Goal: Task Accomplishment & Management: Use online tool/utility

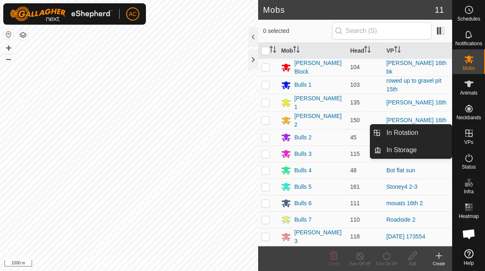
click at [337, 141] on link "In Rotation" at bounding box center [417, 133] width 70 height 16
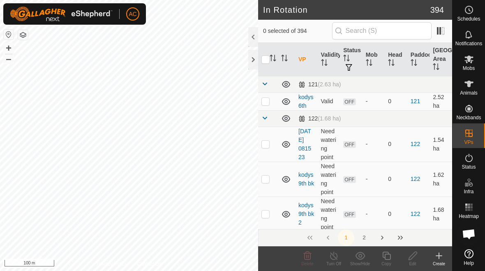
click at [337, 255] on icon at bounding box center [439, 256] width 10 height 10
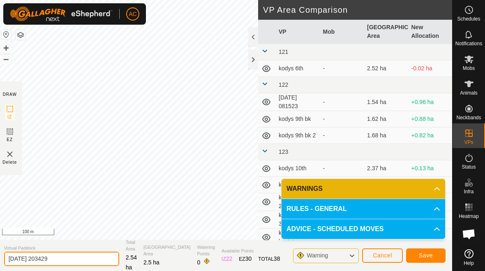
click at [74, 261] on input "[DATE] 203429" at bounding box center [61, 259] width 115 height 14
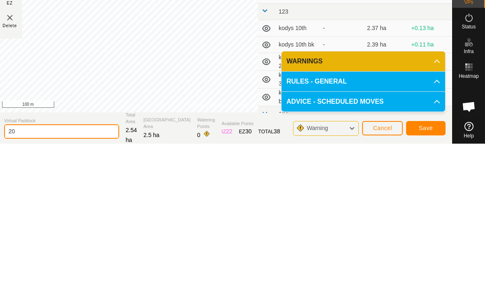
type input "2"
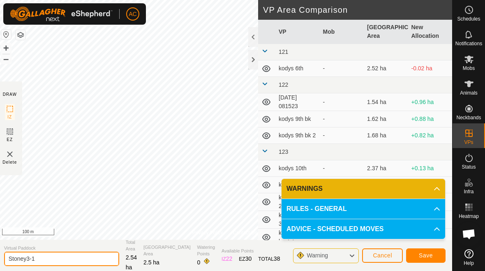
type input "Stoney3-1"
click at [337, 255] on span "Save" at bounding box center [426, 255] width 14 height 7
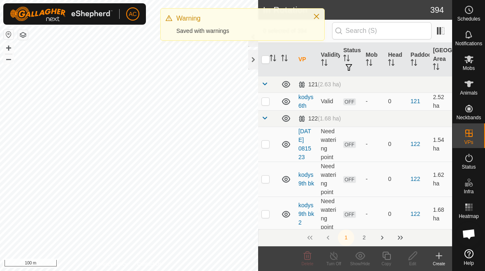
click at [316, 20] on button "Close" at bounding box center [317, 17] width 12 height 12
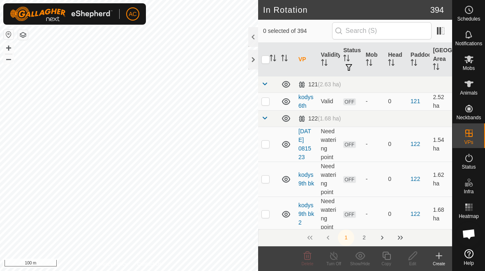
click at [337, 254] on icon at bounding box center [439, 256] width 0 height 6
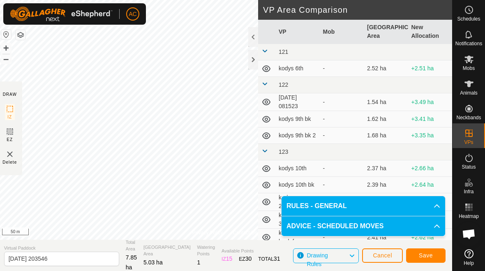
click at [86, 250] on span "Virtual Paddock" at bounding box center [61, 248] width 115 height 7
click at [82, 258] on input "[DATE] 203546" at bounding box center [61, 259] width 115 height 14
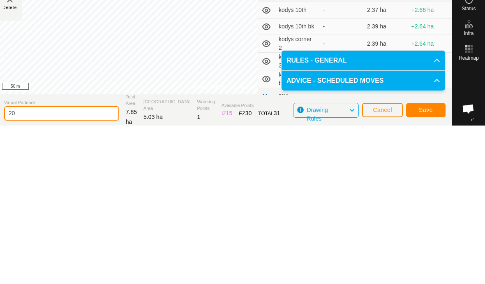
type input "2"
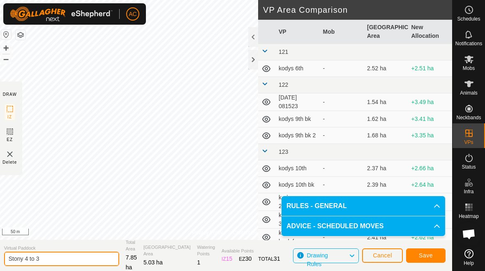
type input "Stony 4 to 3"
click at [337, 253] on span "Save" at bounding box center [426, 255] width 14 height 7
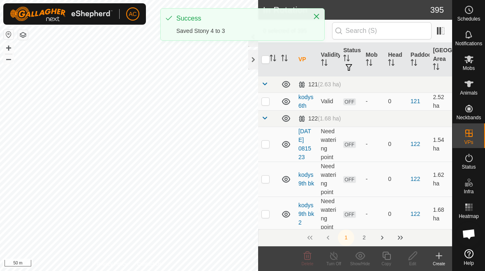
click at [319, 21] on button "Close" at bounding box center [317, 17] width 12 height 12
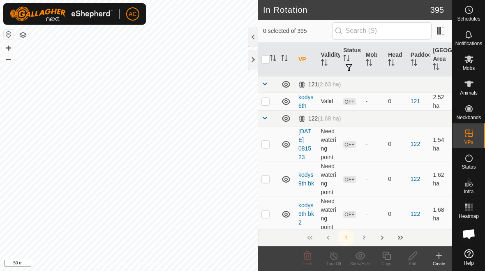
click at [250, 63] on div at bounding box center [253, 60] width 10 height 20
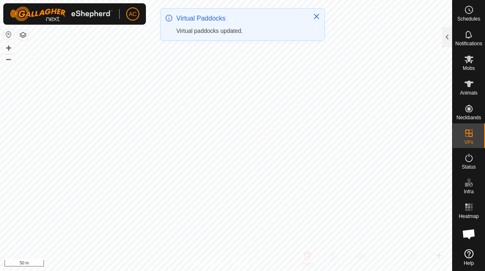
click at [318, 21] on button "Close" at bounding box center [317, 17] width 12 height 12
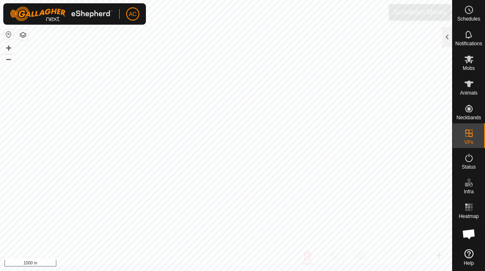
click at [337, 13] on circle at bounding box center [469, 9] width 7 height 7
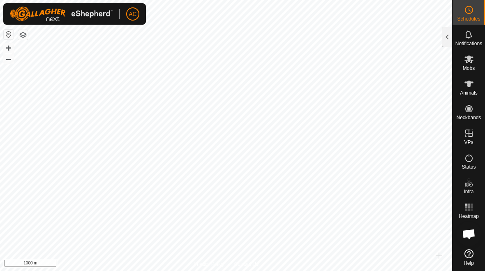
click at [337, 46] on div at bounding box center [448, 37] width 10 height 20
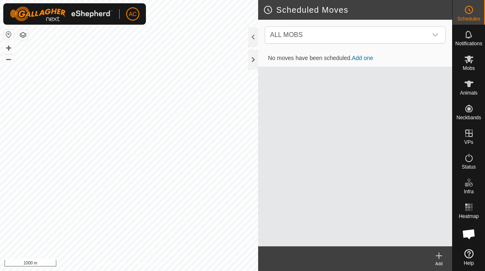
click at [337, 39] on div "dropdown trigger" at bounding box center [435, 35] width 16 height 16
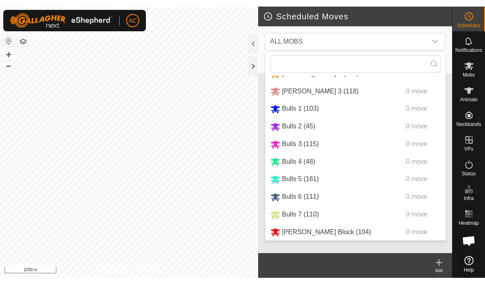
scroll to position [33, 0]
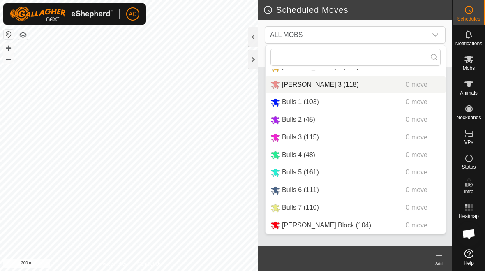
click at [319, 81] on span "[PERSON_NAME] 3 (118)" at bounding box center [320, 84] width 77 height 7
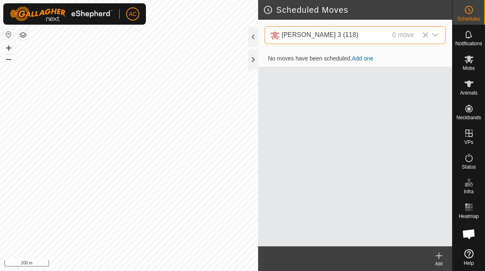
click at [337, 61] on link "Add one" at bounding box center [362, 58] width 21 height 7
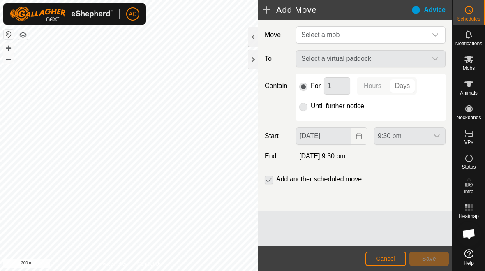
click at [337, 38] on span "Select a mob" at bounding box center [362, 35] width 129 height 16
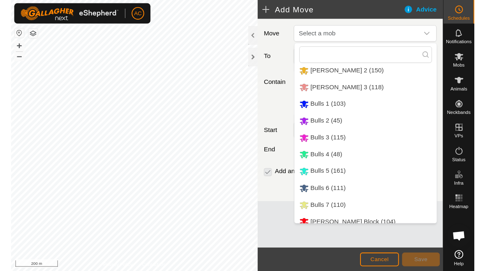
scroll to position [23, 0]
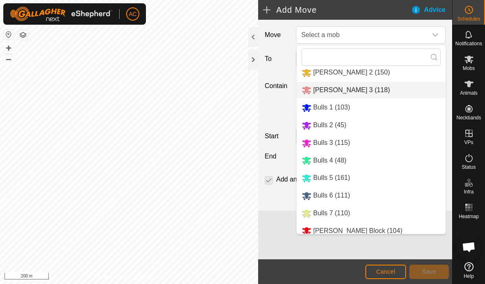
click at [337, 91] on li "[PERSON_NAME] 3 (118)" at bounding box center [371, 90] width 149 height 17
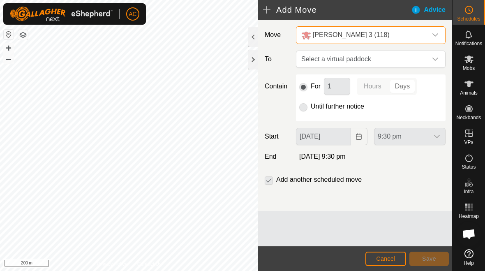
click at [337, 61] on span "Select a virtual paddock" at bounding box center [362, 59] width 129 height 16
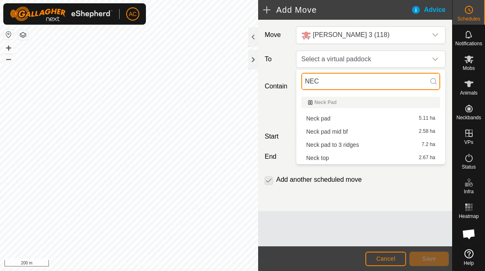
type input "NEC"
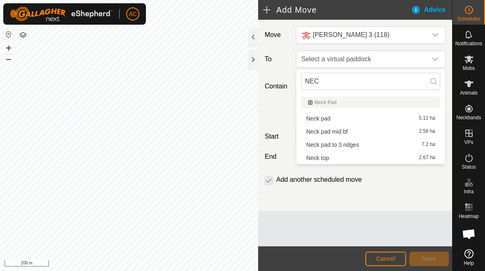
click at [337, 134] on div "Neck pad mid bf 2.58 ha" at bounding box center [370, 132] width 129 height 6
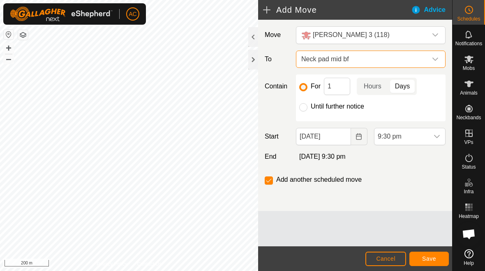
click at [337, 62] on span "Neck pad mid bf" at bounding box center [362, 59] width 129 height 16
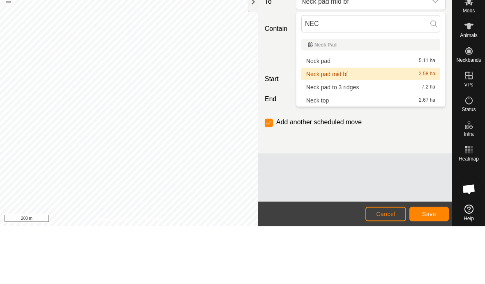
click at [337, 116] on div "Neck pad 5.11 ha" at bounding box center [370, 119] width 129 height 6
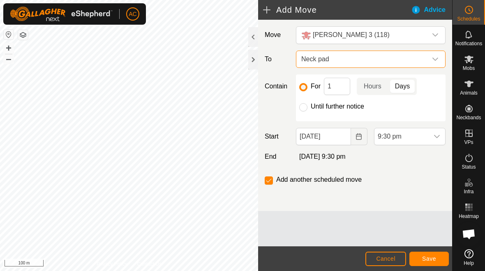
click at [337, 56] on span "Neck pad" at bounding box center [362, 59] width 129 height 16
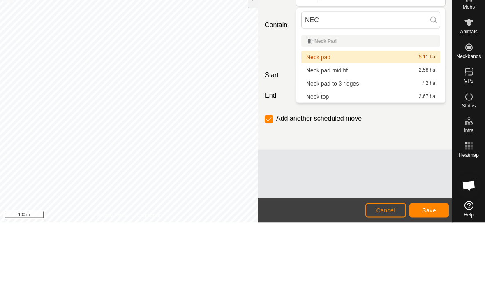
click at [337, 155] on div "Neck top 2.67 ha" at bounding box center [370, 158] width 129 height 6
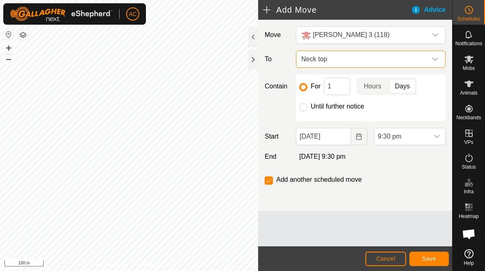
click at [337, 62] on span "Neck top" at bounding box center [362, 59] width 129 height 16
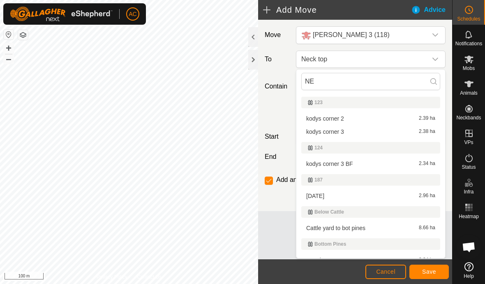
type input "N"
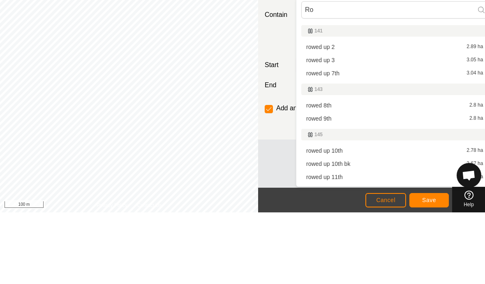
type input "R"
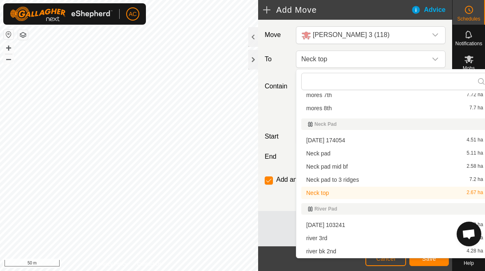
scroll to position [5600, 0]
click at [337, 140] on div "[DATE] 174054 4.51 ha" at bounding box center [394, 140] width 177 height 6
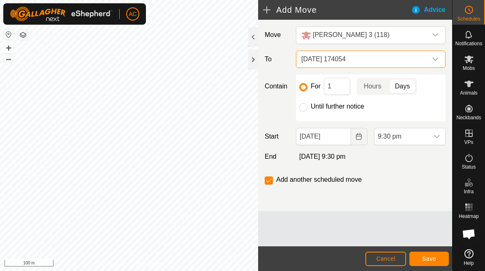
click at [269, 184] on input "checkbox" at bounding box center [269, 180] width 8 height 8
checkbox input "false"
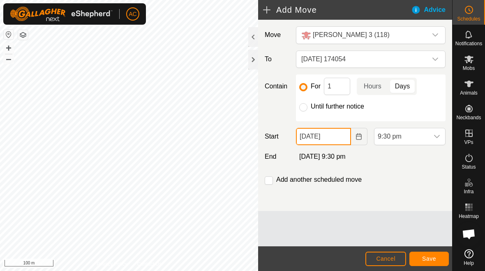
click at [328, 135] on input "[DATE]" at bounding box center [323, 136] width 55 height 17
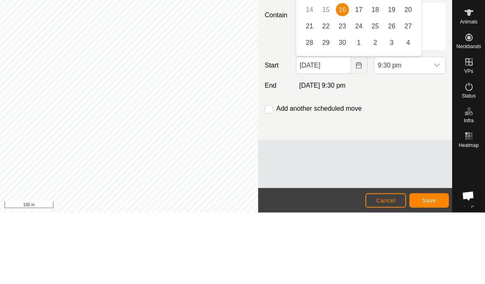
click at [337, 128] on button "Choose Date" at bounding box center [359, 136] width 16 height 17
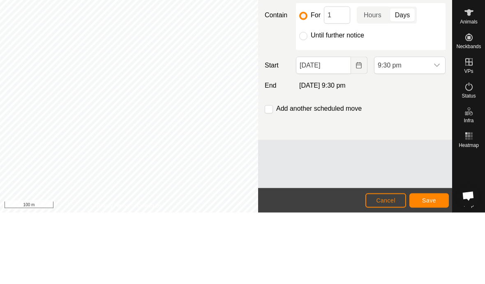
click at [337, 128] on button "Choose Date" at bounding box center [359, 136] width 16 height 17
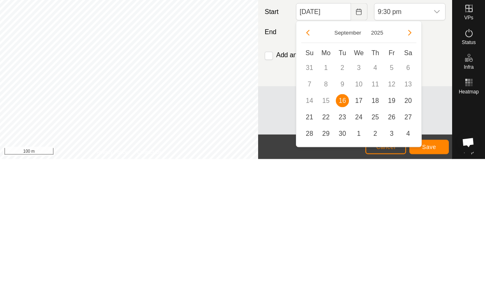
click at [337, 219] on span "17" at bounding box center [359, 225] width 13 height 13
type input "[DATE]"
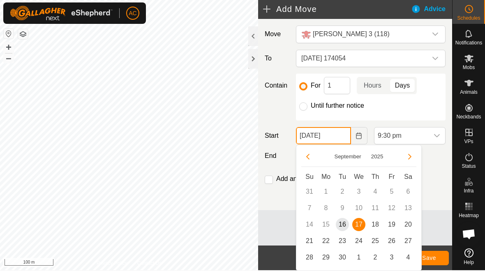
scroll to position [0, 0]
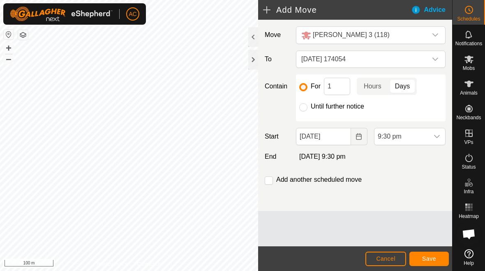
click at [337, 141] on span "9:30 pm" at bounding box center [402, 136] width 54 height 16
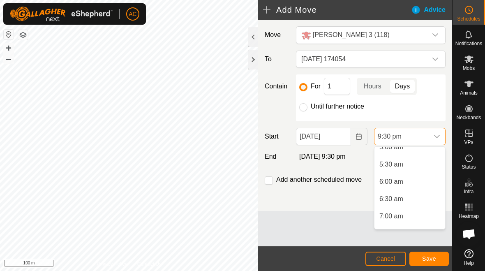
scroll to position [185, 0]
click at [337, 176] on li "6:00 am" at bounding box center [410, 177] width 71 height 16
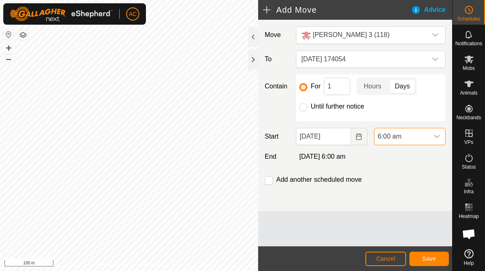
scroll to position [677, 0]
click at [337, 258] on span "Save" at bounding box center [430, 258] width 14 height 7
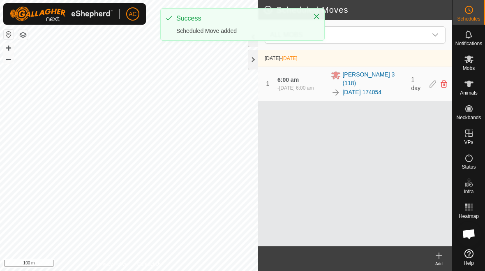
click at [319, 13] on button "Close" at bounding box center [317, 17] width 12 height 12
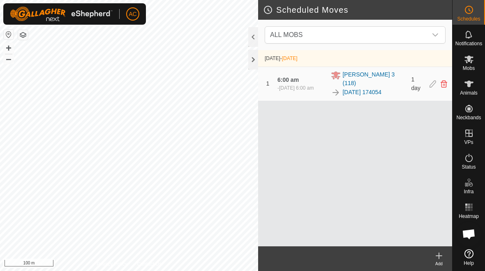
click at [337, 16] on span "Schedules" at bounding box center [468, 18] width 23 height 5
click at [337, 13] on icon at bounding box center [469, 10] width 10 height 10
click at [337, 12] on circle at bounding box center [469, 9] width 7 height 7
click at [337, 13] on circle at bounding box center [469, 9] width 7 height 7
click at [337, 259] on icon at bounding box center [439, 256] width 10 height 10
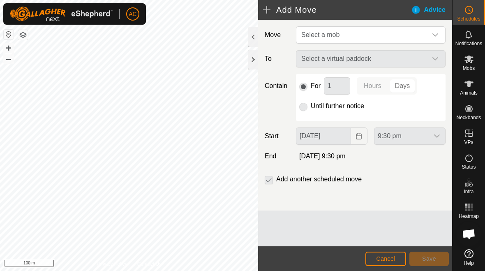
click at [337, 35] on span "Select a mob" at bounding box center [362, 35] width 129 height 16
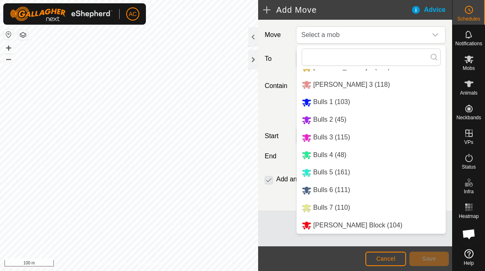
scroll to position [33, 0]
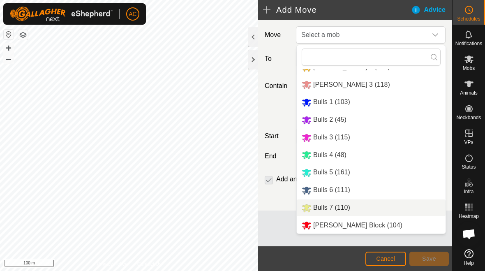
click at [337, 209] on span "Bulls 7 (110)" at bounding box center [331, 207] width 37 height 7
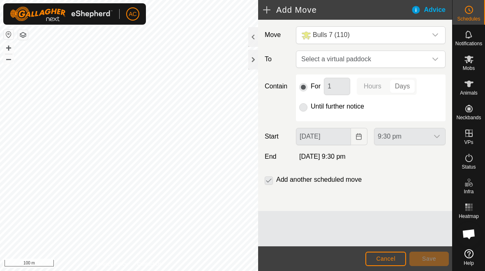
click at [337, 61] on span "Select a virtual paddock" at bounding box center [362, 59] width 129 height 16
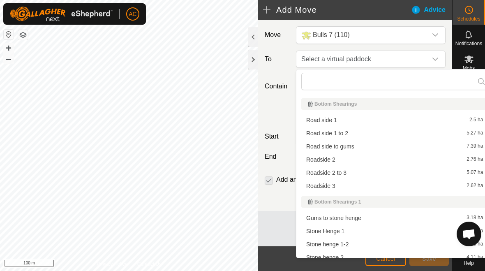
scroll to position [3885, 0]
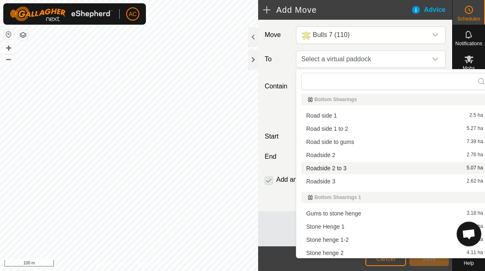
click at [337, 169] on span "Roadside 2 to 3" at bounding box center [326, 168] width 40 height 6
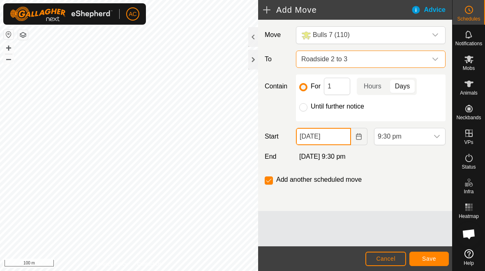
click at [332, 144] on input "[DATE]" at bounding box center [323, 136] width 55 height 17
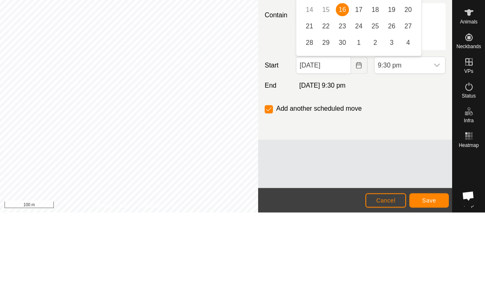
click at [337, 74] on span "17" at bounding box center [359, 80] width 13 height 13
type input "[DATE]"
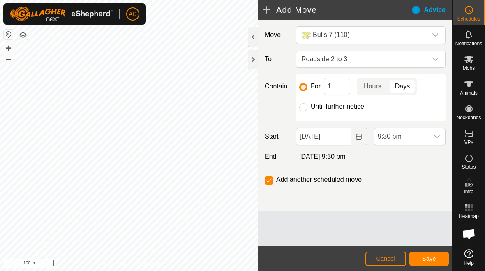
click at [337, 140] on span "9:30 pm" at bounding box center [402, 136] width 54 height 16
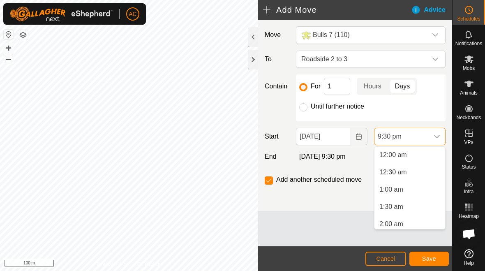
scroll to position [677, 0]
click at [337, 160] on span "6:00 am" at bounding box center [392, 161] width 24 height 10
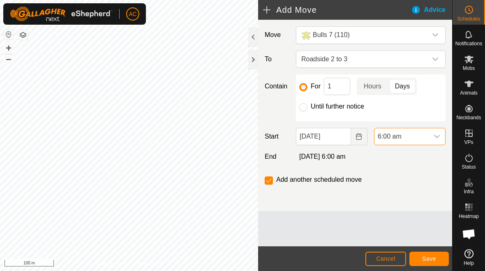
click at [272, 180] on input "checkbox" at bounding box center [269, 180] width 8 height 8
checkbox input "false"
click at [337, 262] on span "Save" at bounding box center [430, 258] width 14 height 7
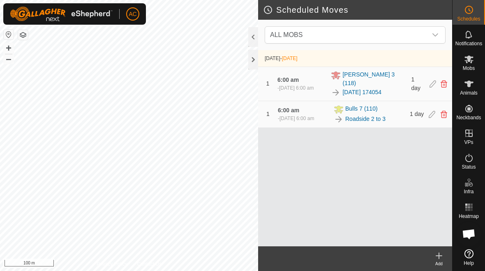
click at [337, 263] on div "Add" at bounding box center [439, 264] width 26 height 6
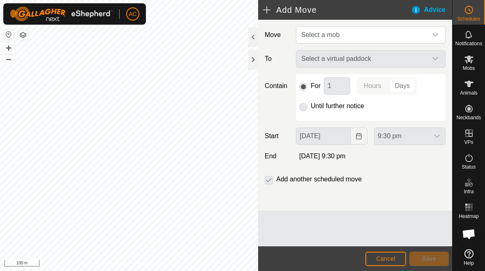
click at [337, 36] on span "Select a mob" at bounding box center [362, 35] width 129 height 16
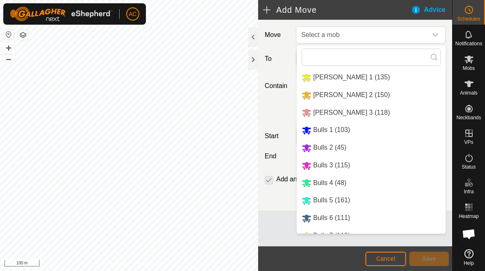
click at [337, 186] on span "Bulls 4 (48)" at bounding box center [329, 182] width 33 height 7
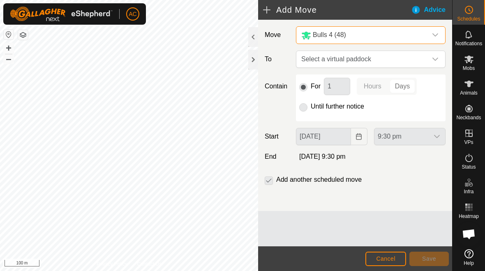
click at [337, 63] on span "Select a virtual paddock" at bounding box center [362, 59] width 129 height 16
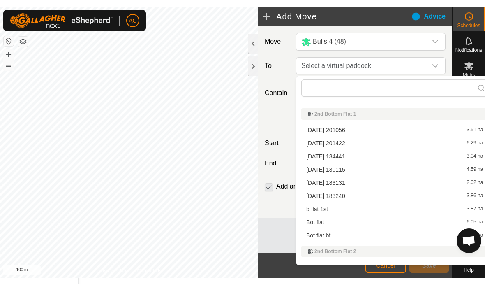
scroll to position [1909, 0]
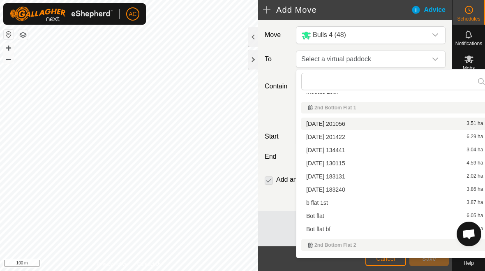
click at [337, 123] on span "[DATE] 201056" at bounding box center [325, 124] width 39 height 6
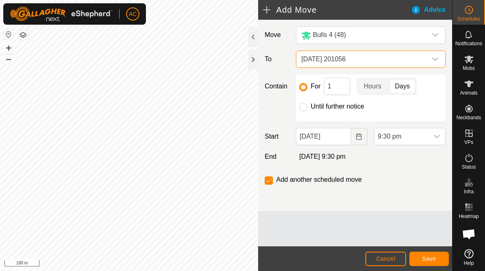
click at [337, 57] on span "[DATE] 201056" at bounding box center [362, 59] width 129 height 16
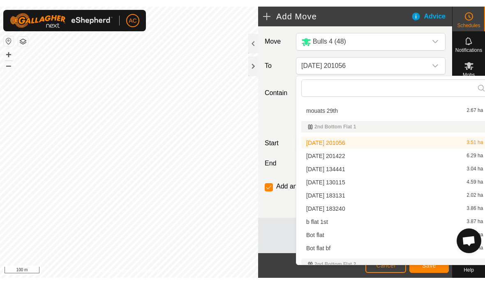
scroll to position [1898, 0]
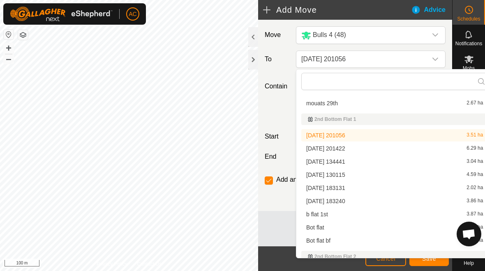
click at [337, 148] on span "[DATE] 201422" at bounding box center [325, 149] width 39 height 6
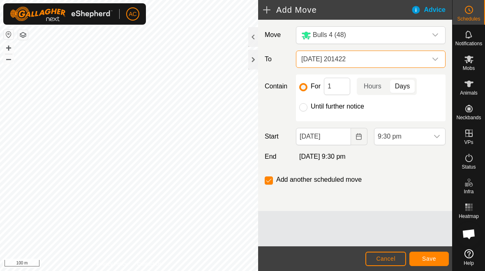
click at [337, 59] on span "[DATE] 201422" at bounding box center [362, 59] width 129 height 16
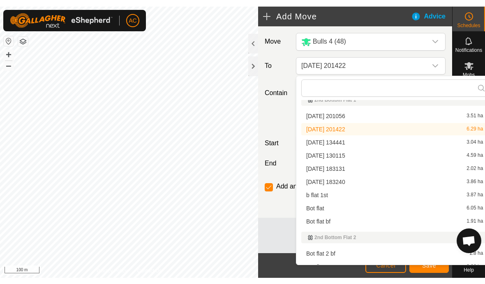
scroll to position [1924, 0]
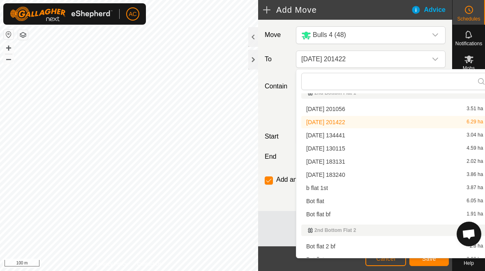
click at [337, 136] on div "[DATE] 134441 3.04 ha" at bounding box center [394, 135] width 177 height 6
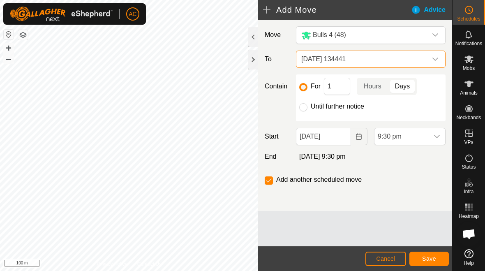
click at [337, 61] on span "[DATE] 134441" at bounding box center [362, 59] width 129 height 16
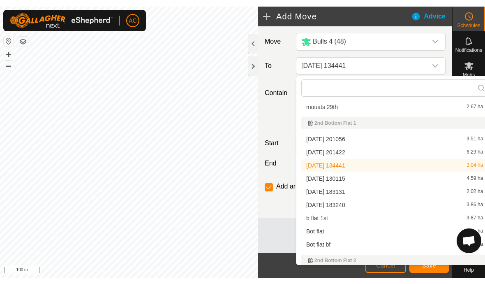
scroll to position [1902, 0]
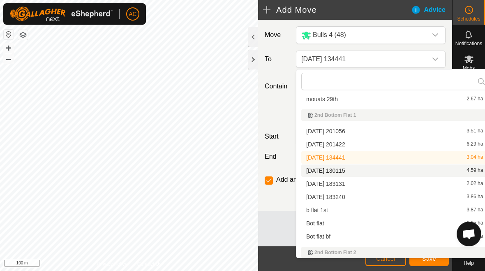
click at [337, 169] on div "[DATE] [DATE] 4.59 ha" at bounding box center [394, 171] width 177 height 6
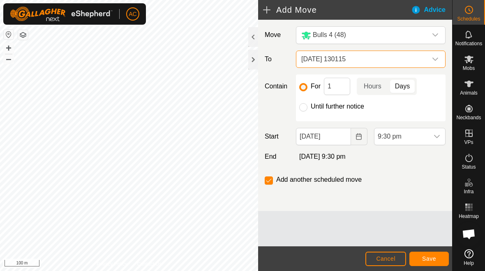
click at [337, 63] on span "[DATE] 130115" at bounding box center [362, 59] width 129 height 16
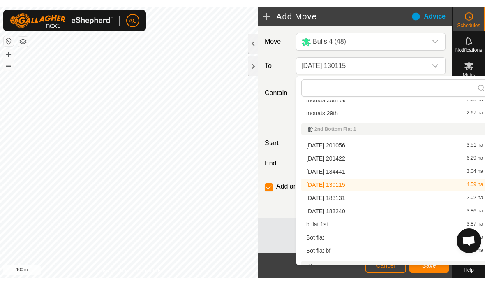
scroll to position [1898, 0]
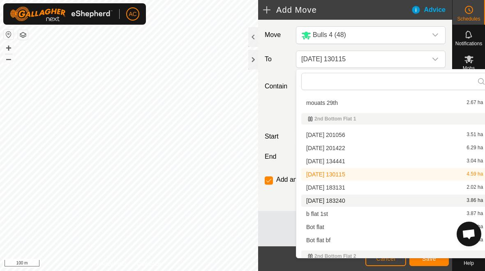
click at [337, 199] on div "[DATE] 183240 3.86 ha" at bounding box center [394, 201] width 177 height 6
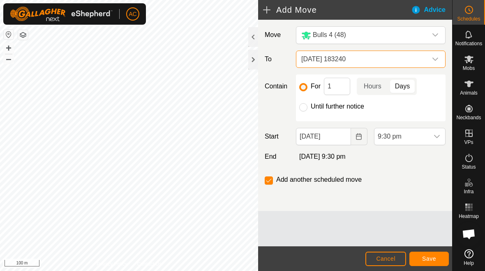
click at [337, 60] on span "[DATE] 183240" at bounding box center [362, 59] width 129 height 16
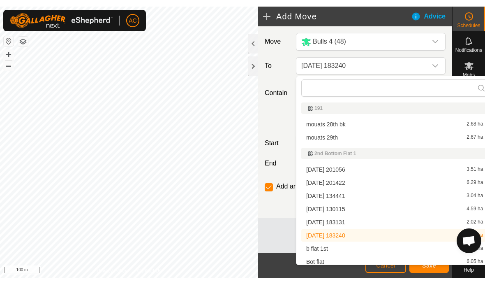
scroll to position [1883, 0]
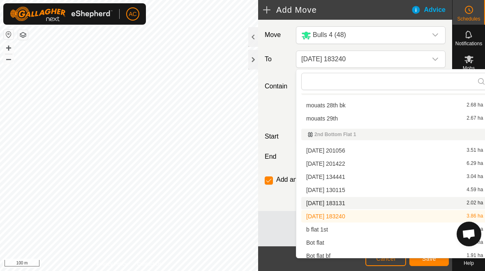
click at [337, 202] on div "[DATE] 183131 2.02 ha" at bounding box center [394, 203] width 177 height 6
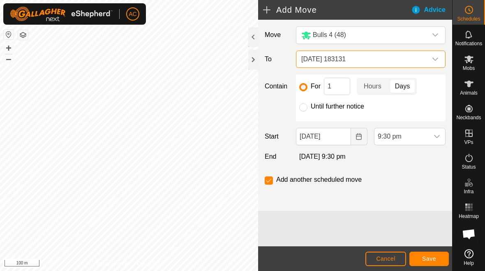
click at [337, 66] on div "dropdown trigger" at bounding box center [435, 59] width 16 height 16
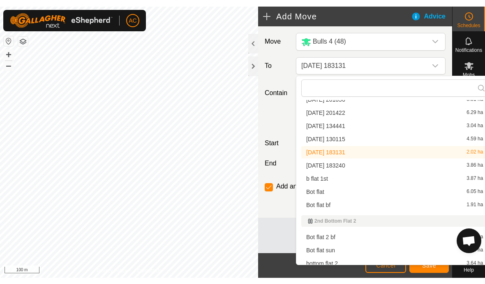
scroll to position [1948, 0]
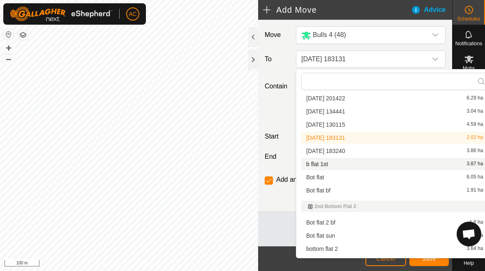
click at [337, 165] on div "b flat 1st 3.87 ha" at bounding box center [394, 164] width 177 height 6
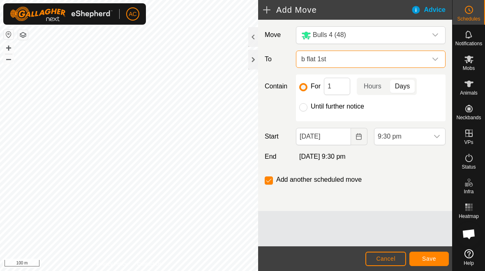
click at [337, 63] on span "b flat 1st" at bounding box center [362, 59] width 129 height 16
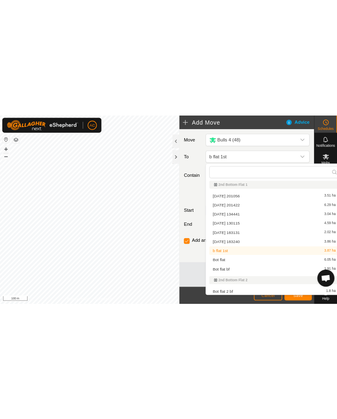
scroll to position [1923, 0]
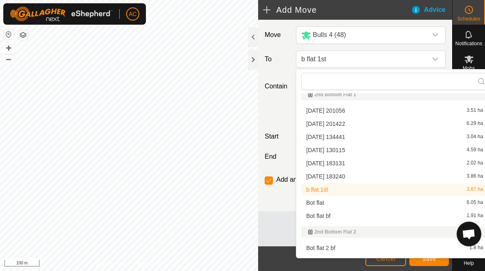
click at [337, 200] on div "Bot flat 6.05 ha" at bounding box center [394, 203] width 177 height 6
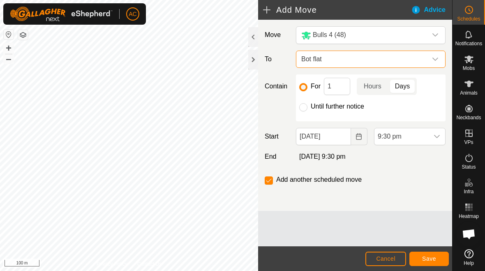
click at [337, 139] on icon "Choose Date" at bounding box center [359, 136] width 7 height 7
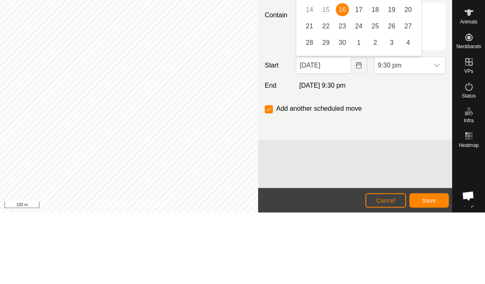
click at [337, 74] on span "17" at bounding box center [359, 80] width 13 height 13
type input "[DATE]"
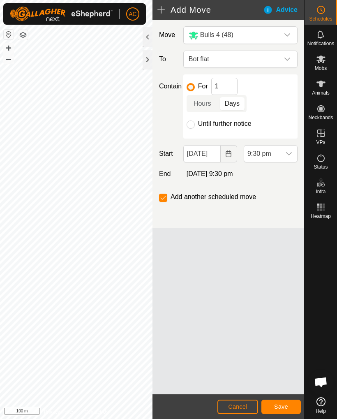
click at [279, 158] on span "9:30 pm" at bounding box center [262, 154] width 37 height 16
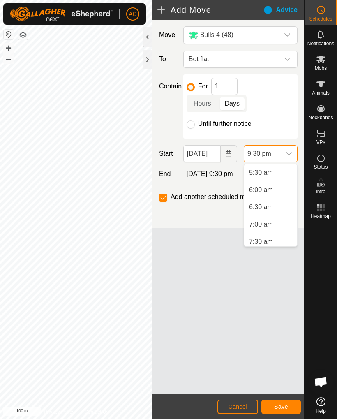
scroll to position [189, 0]
click at [267, 193] on span "6:00 am" at bounding box center [261, 191] width 24 height 10
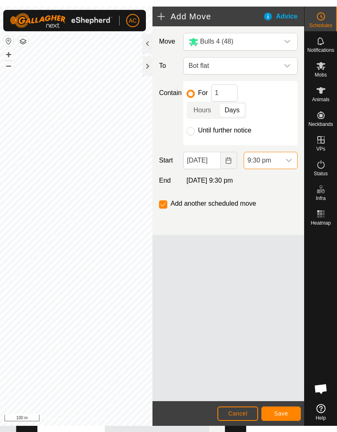
scroll to position [677, 0]
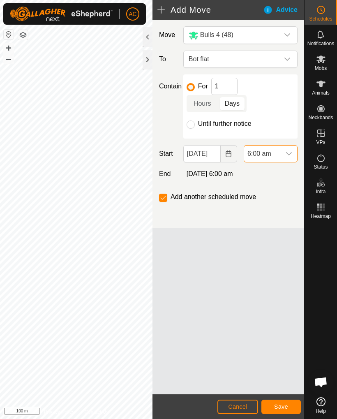
click at [165, 198] on input "checkbox" at bounding box center [163, 198] width 8 height 8
checkbox input "false"
click at [287, 402] on button "Save" at bounding box center [281, 407] width 39 height 14
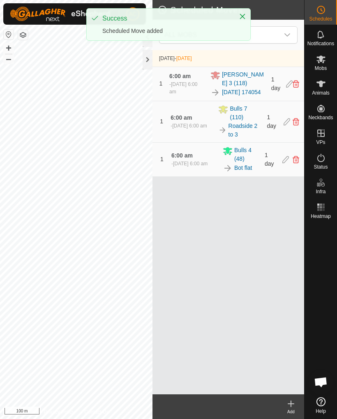
click at [241, 20] on button "Close" at bounding box center [243, 17] width 12 height 12
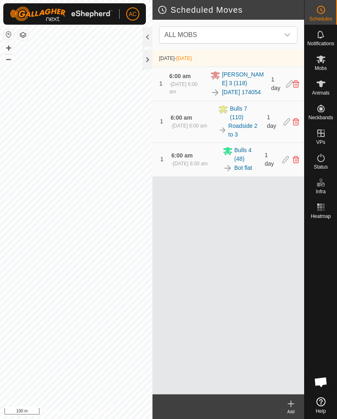
click at [146, 63] on div at bounding box center [148, 60] width 10 height 20
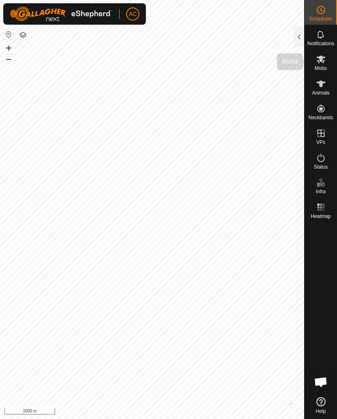
click at [322, 67] on span "Mobs" at bounding box center [321, 68] width 12 height 5
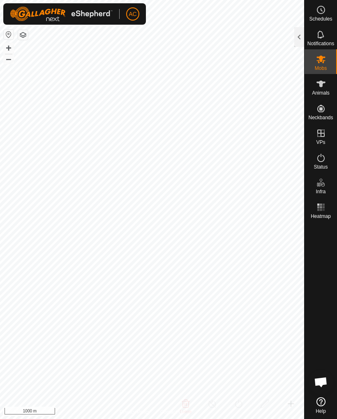
click at [295, 37] on div at bounding box center [300, 37] width 10 height 20
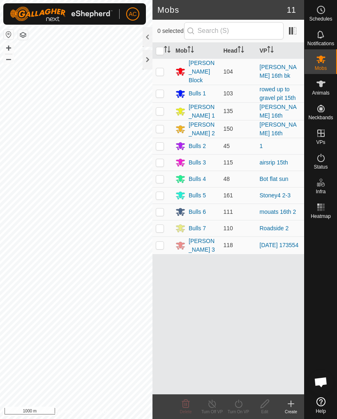
click at [160, 192] on p-checkbox at bounding box center [160, 195] width 8 height 7
checkbox input "true"
click at [239, 409] on div "Turn On VP" at bounding box center [238, 412] width 26 height 6
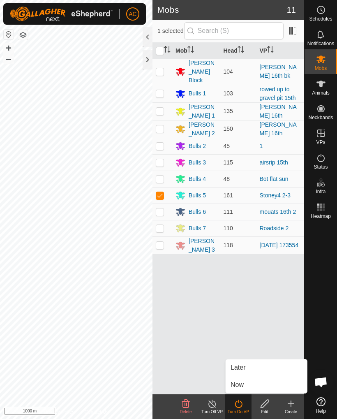
click at [242, 390] on link "Now" at bounding box center [266, 385] width 81 height 16
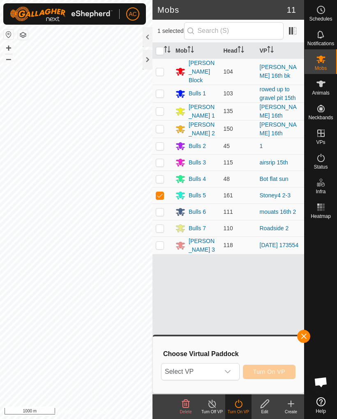
click at [229, 375] on icon "dropdown trigger" at bounding box center [228, 372] width 7 height 7
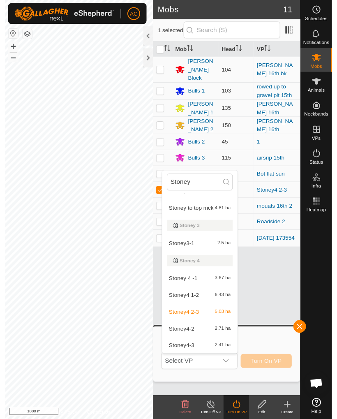
scroll to position [47, 0]
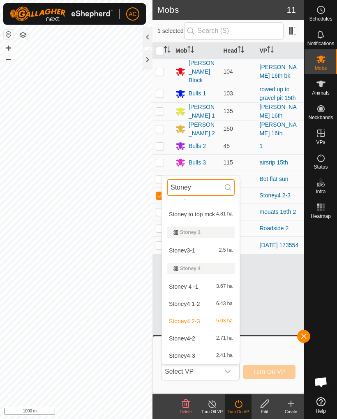
click at [207, 188] on input "Stoney" at bounding box center [201, 187] width 68 height 17
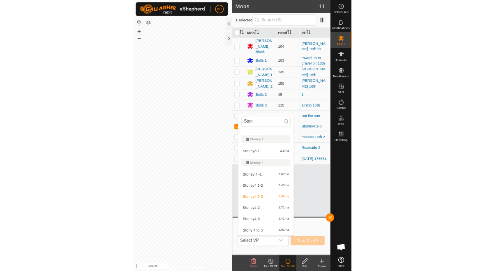
scroll to position [206, 0]
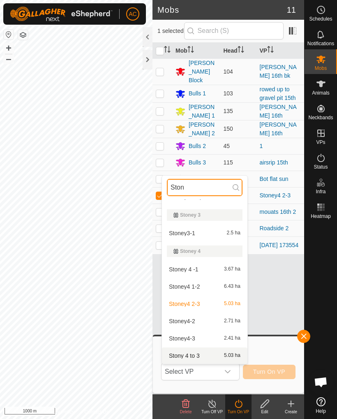
type input "Ston"
click at [197, 355] on span "Stony 4 to 3" at bounding box center [184, 356] width 31 height 6
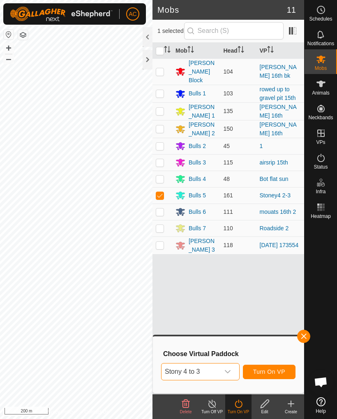
click at [276, 373] on span "Turn On VP" at bounding box center [269, 372] width 32 height 7
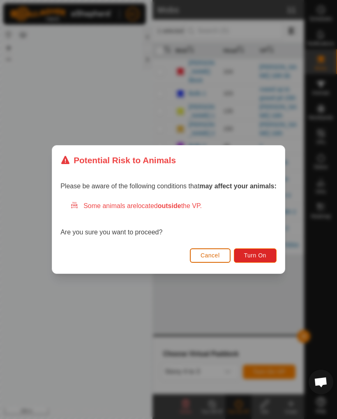
click at [263, 258] on span "Turn On" at bounding box center [255, 255] width 22 height 7
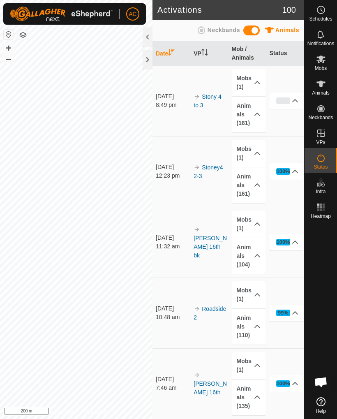
click at [148, 60] on div at bounding box center [148, 60] width 10 height 20
